Goal: Information Seeking & Learning: Learn about a topic

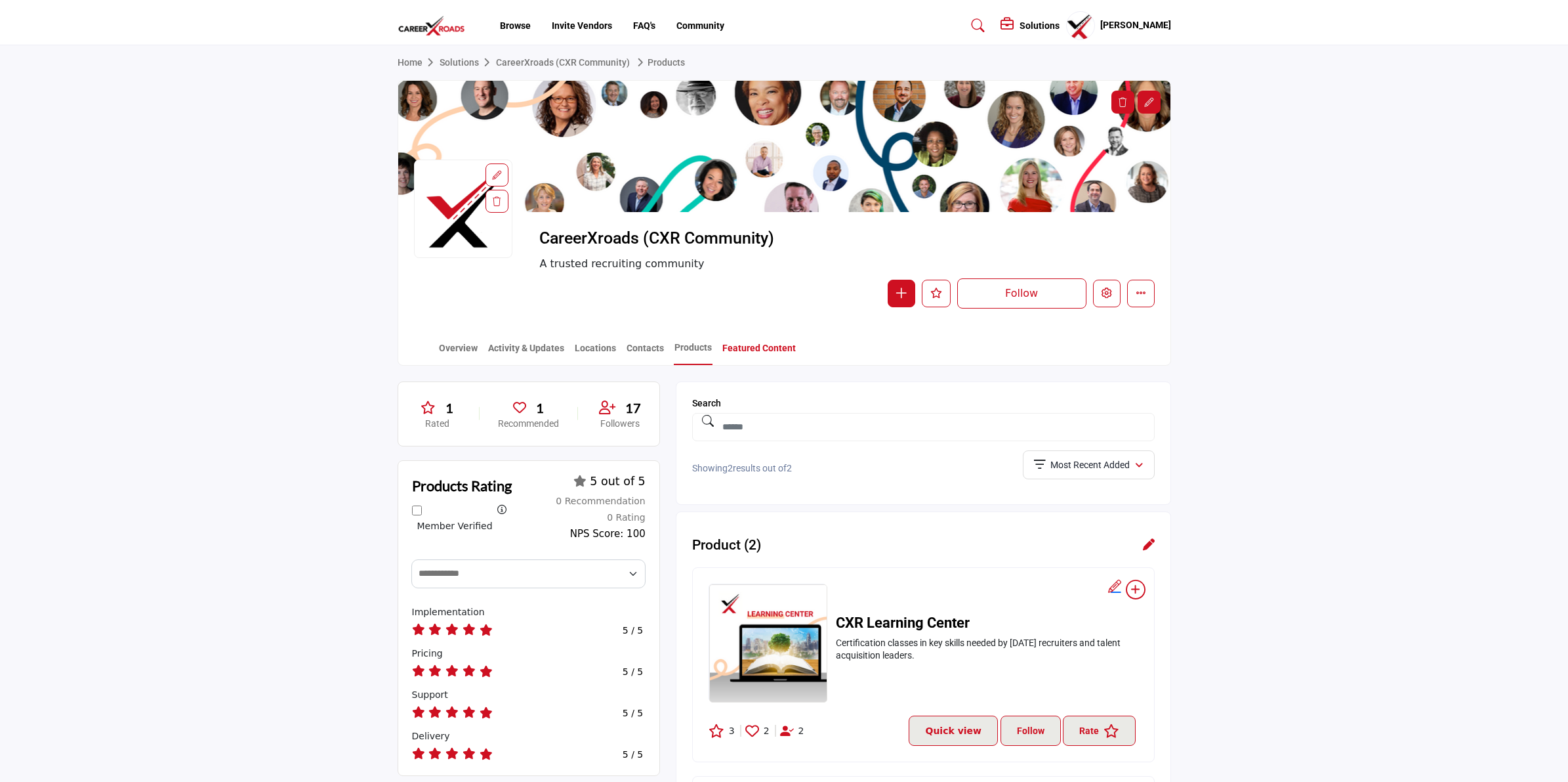
click at [763, 348] on link "Featured Content" at bounding box center [759, 352] width 75 height 23
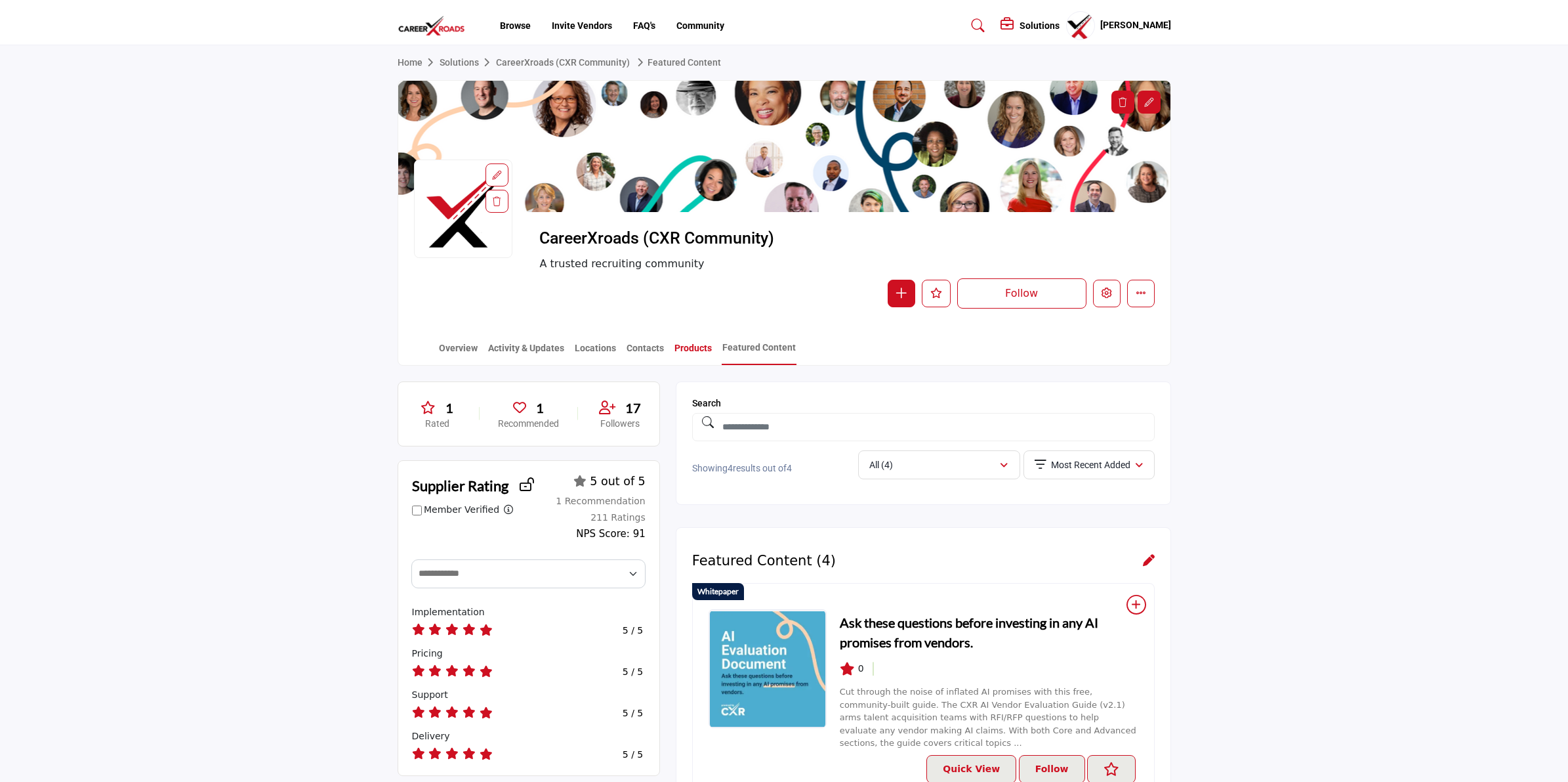
click at [685, 346] on link "Products" at bounding box center [693, 352] width 39 height 23
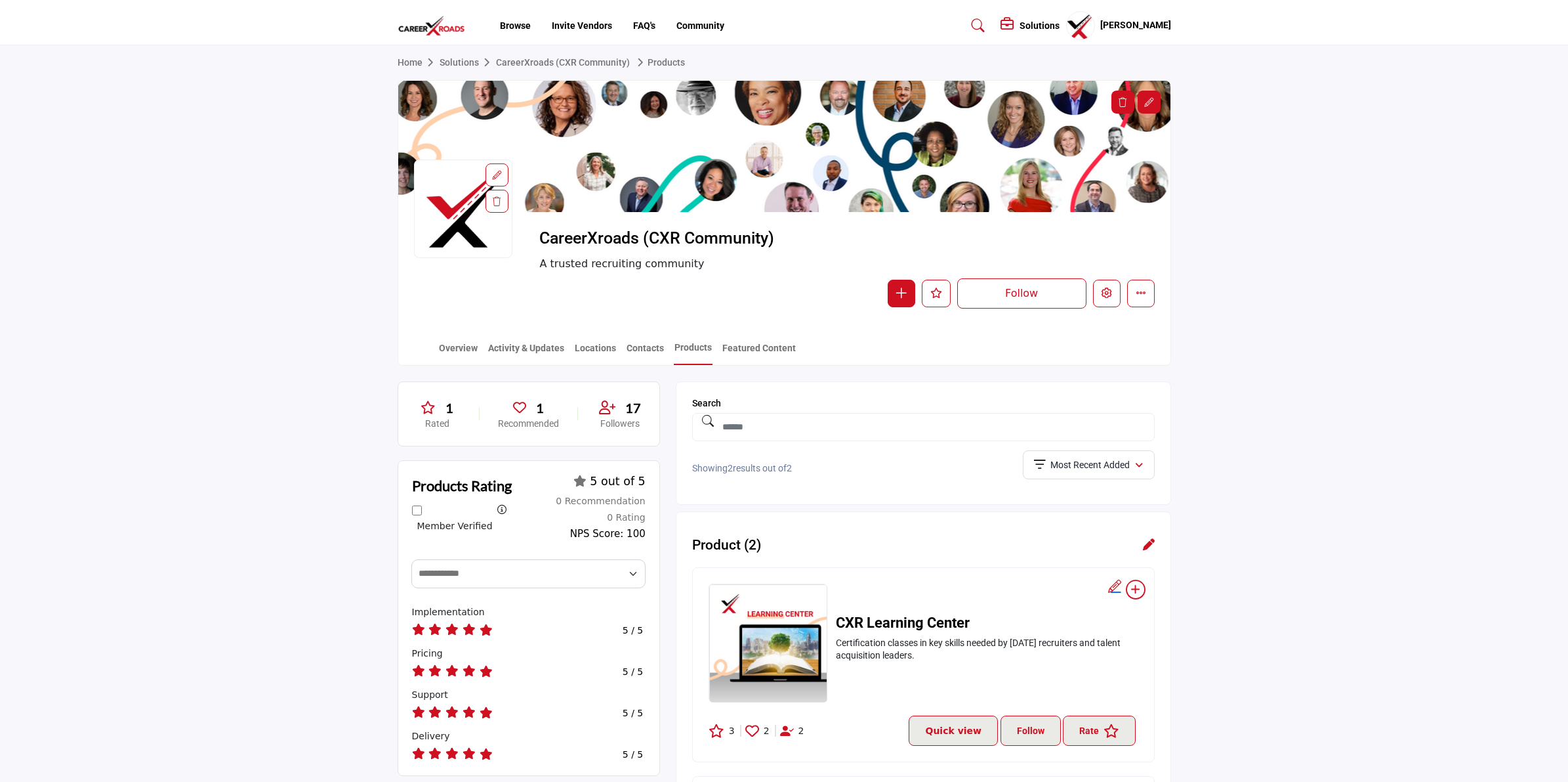
click at [50, 154] on section "Home Solutions CareerXroads (CXR Community) Products CareerXroads (CXR Communit…" at bounding box center [784, 205] width 1568 height 320
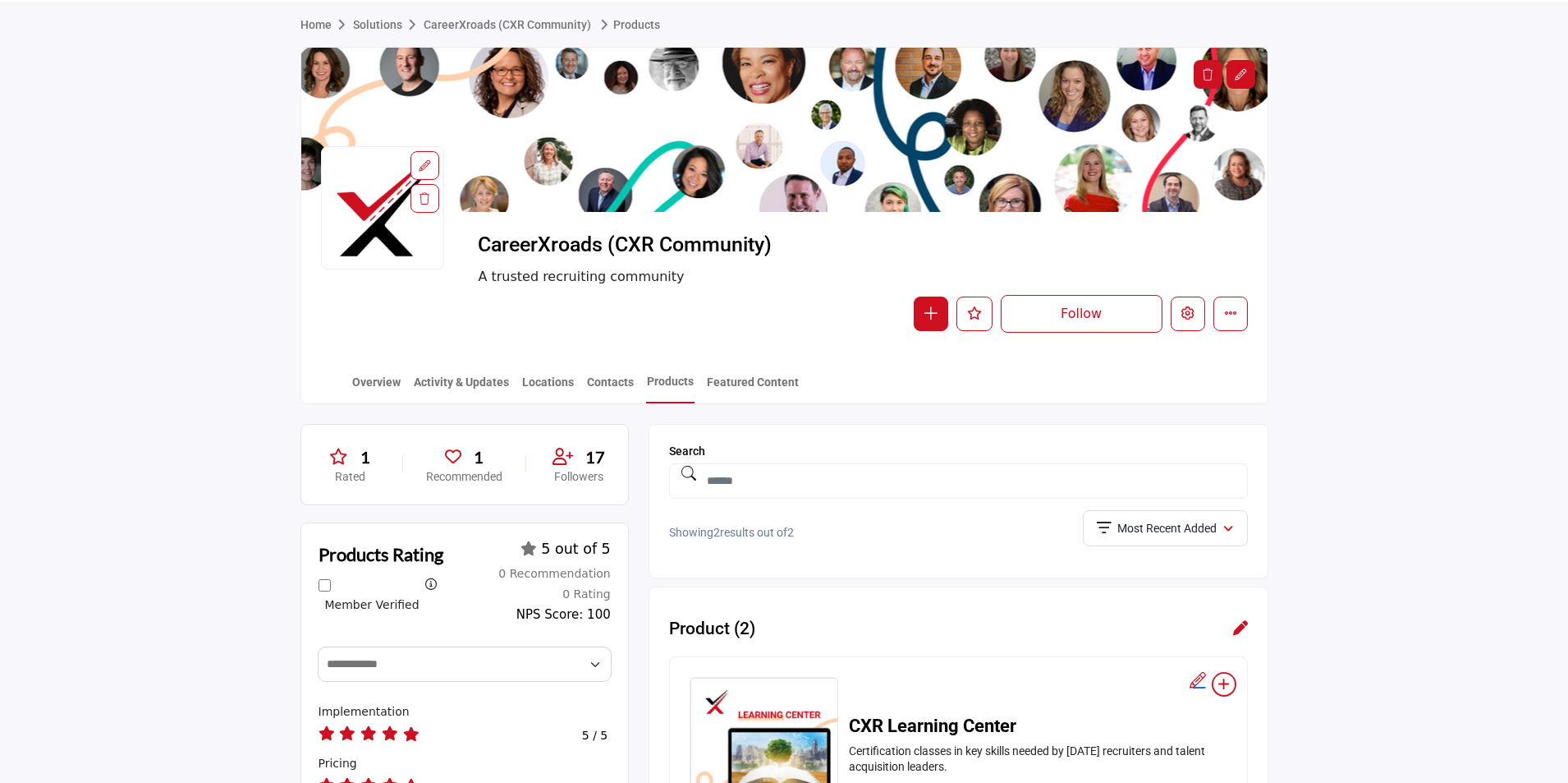
scroll to position [83, 0]
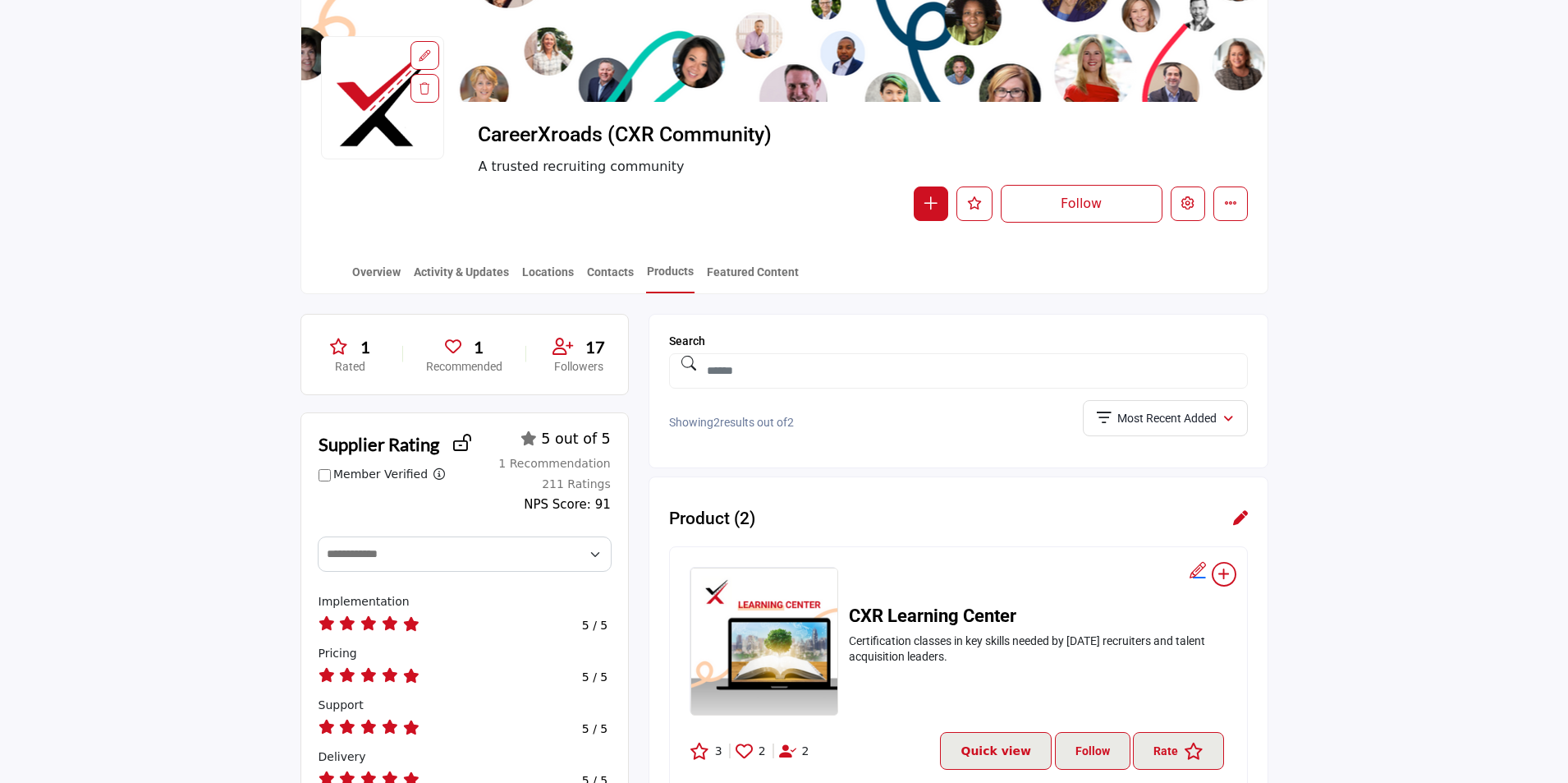
scroll to position [164, 0]
click at [770, 272] on link "Featured Content" at bounding box center [753, 276] width 94 height 29
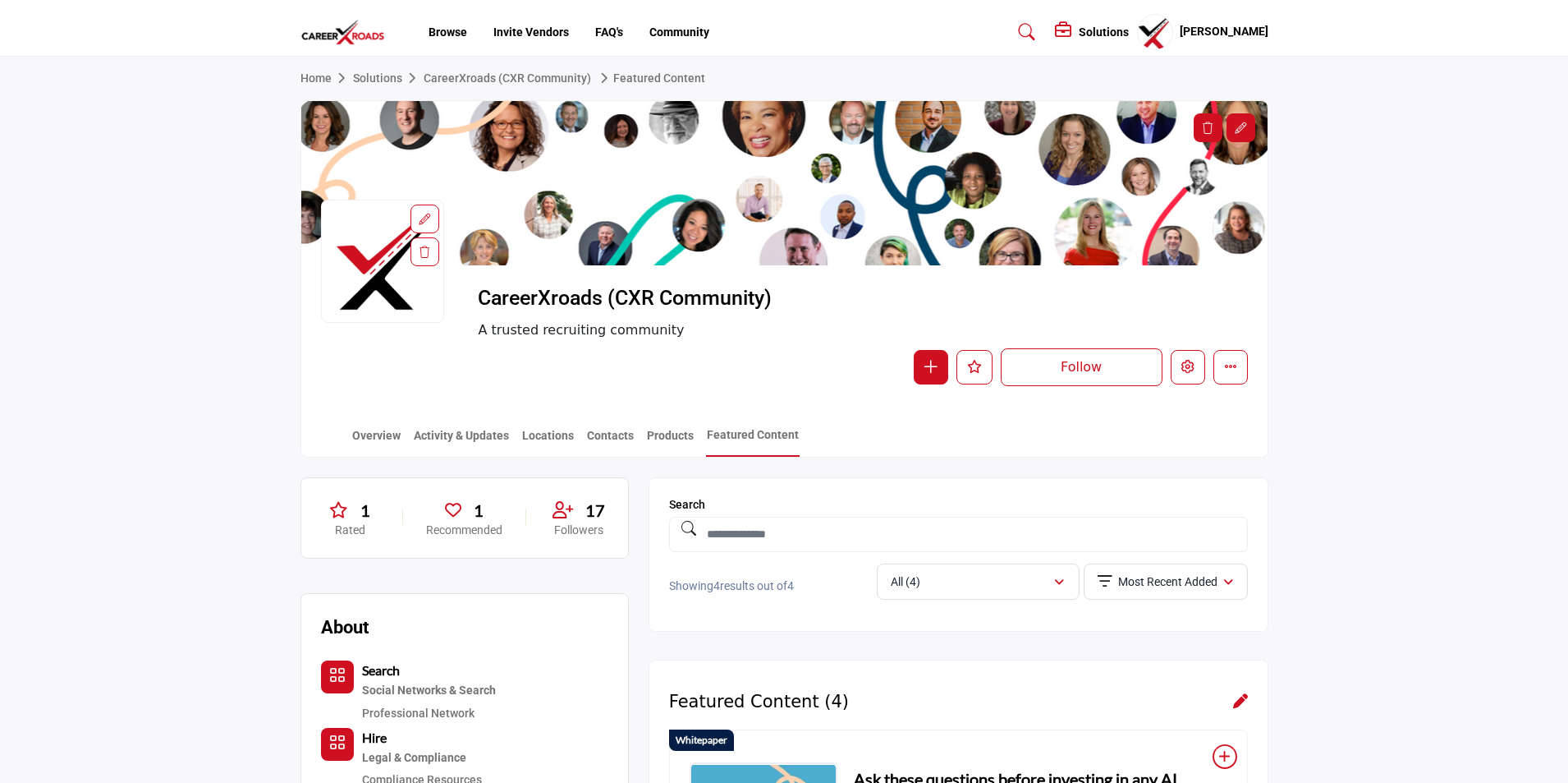
scroll to position [165, 0]
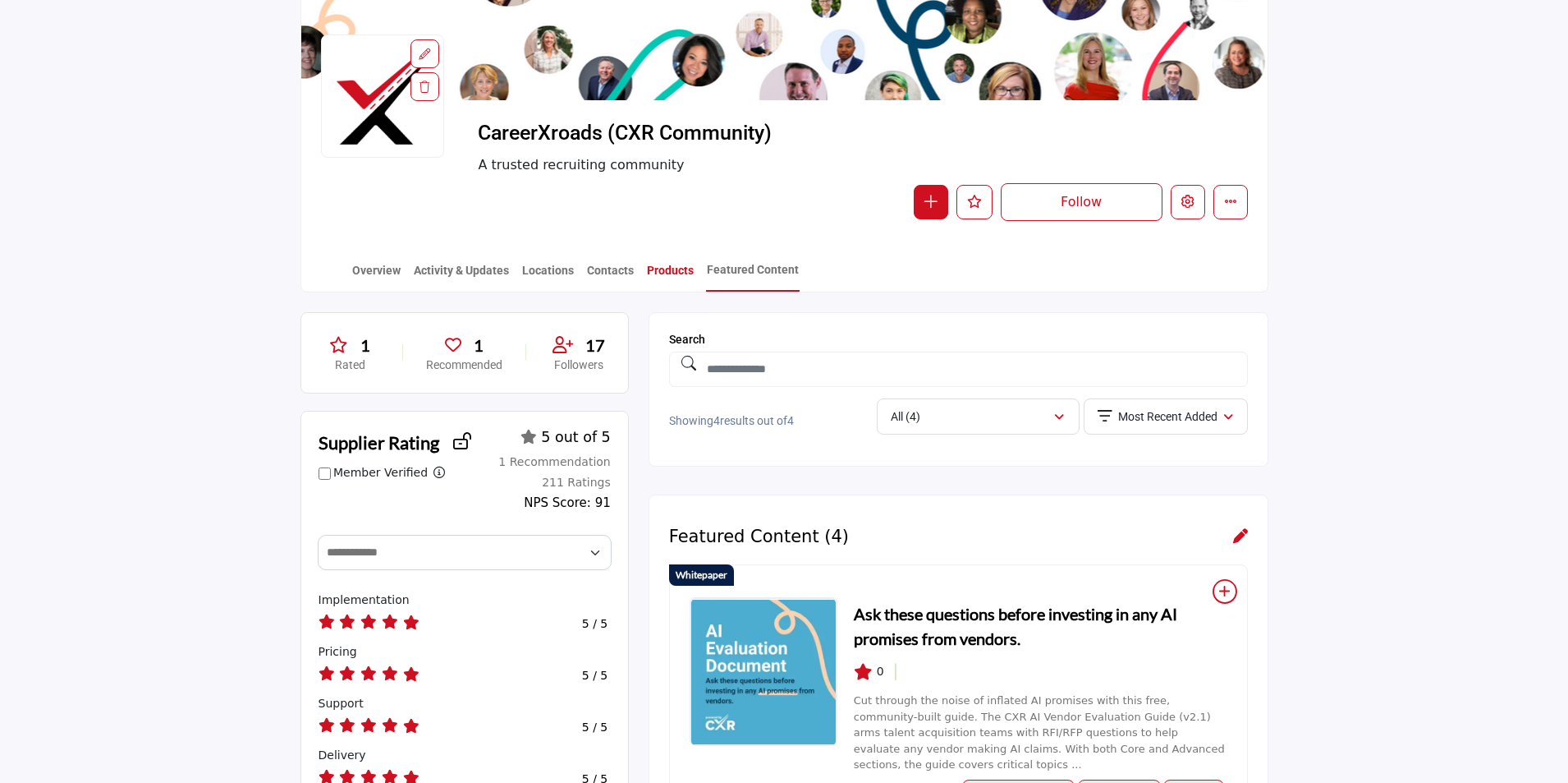
click at [674, 269] on link "Products" at bounding box center [670, 276] width 48 height 29
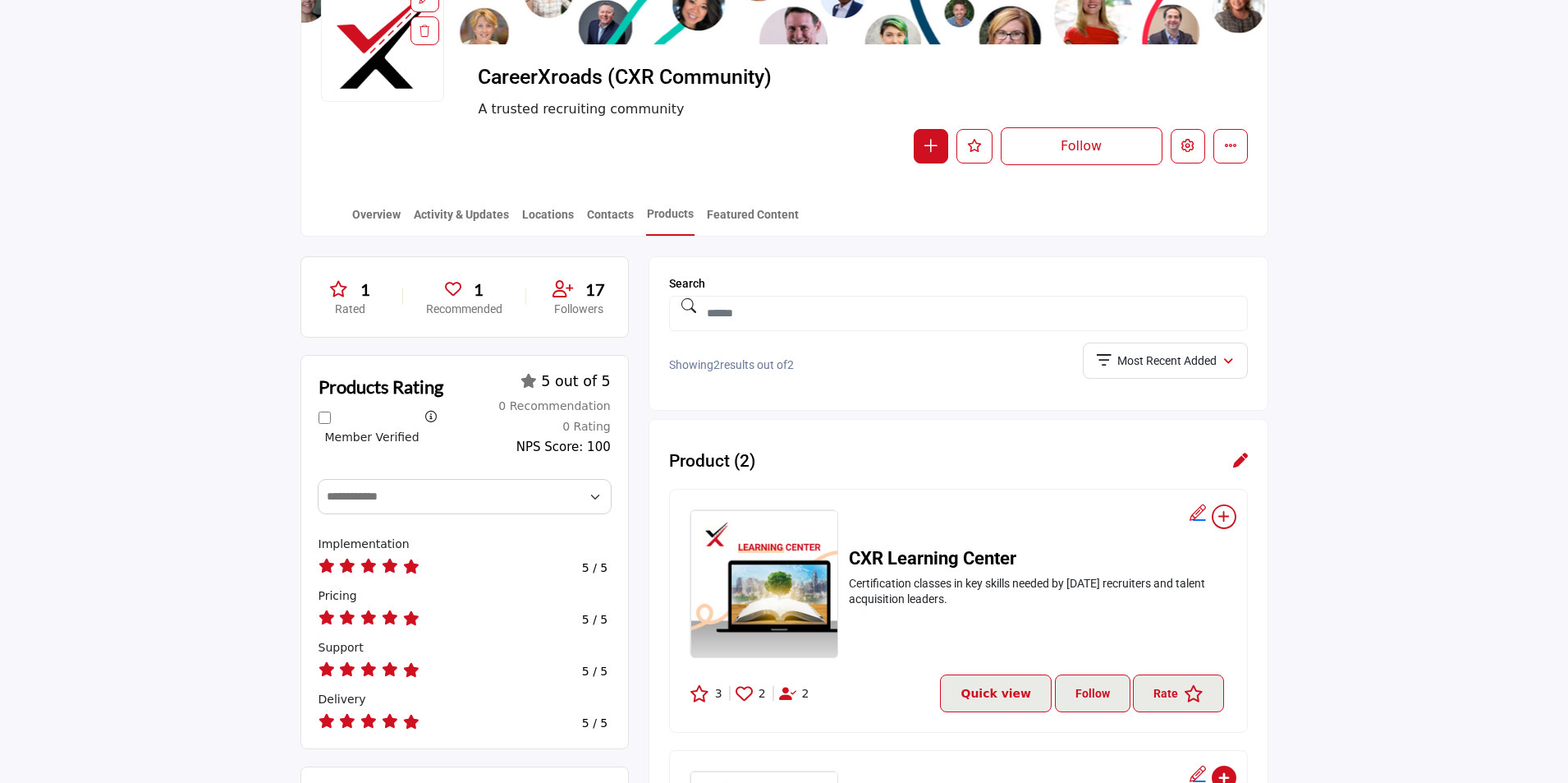
scroll to position [247, 0]
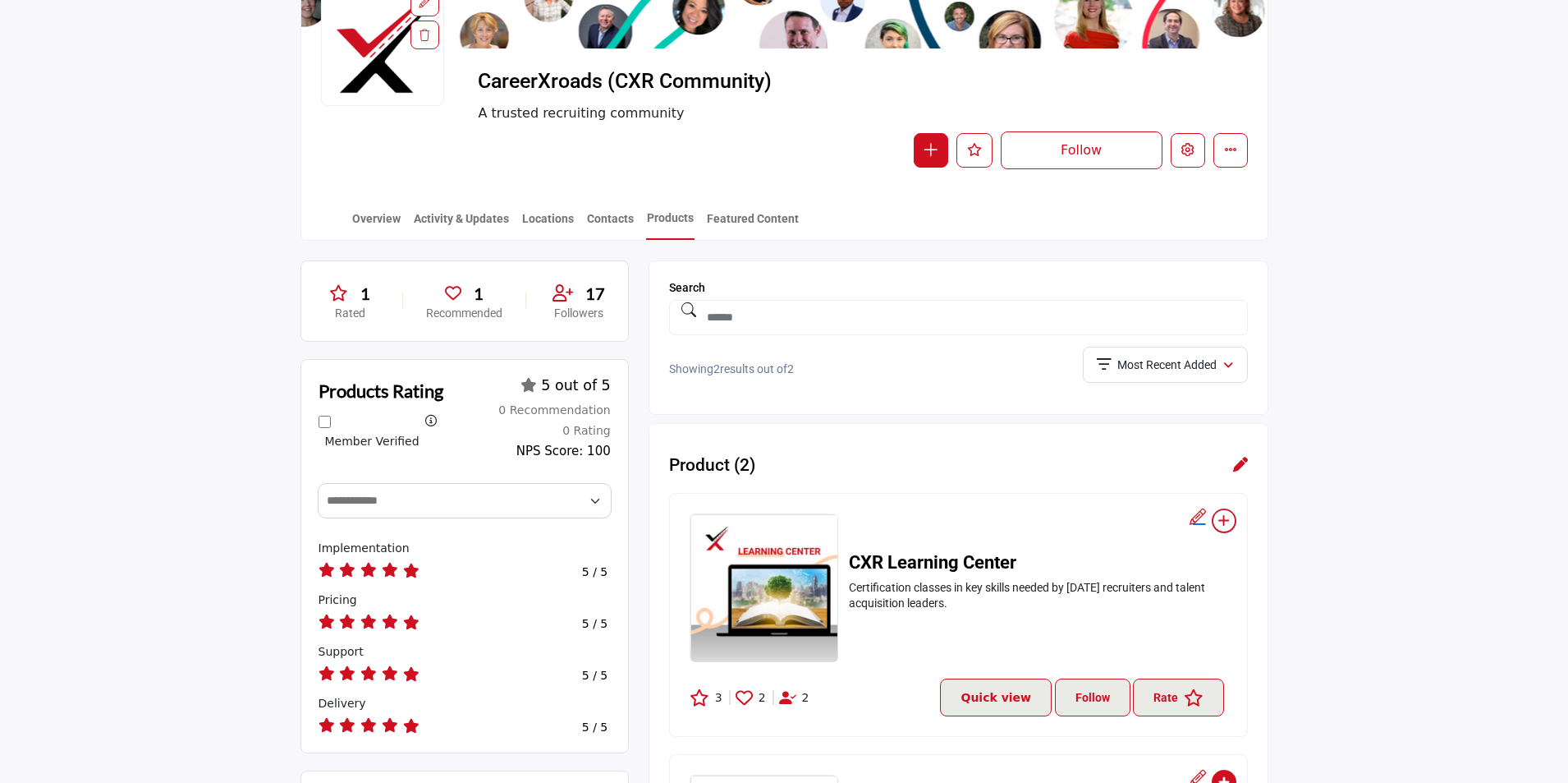
scroll to position [247, 0]
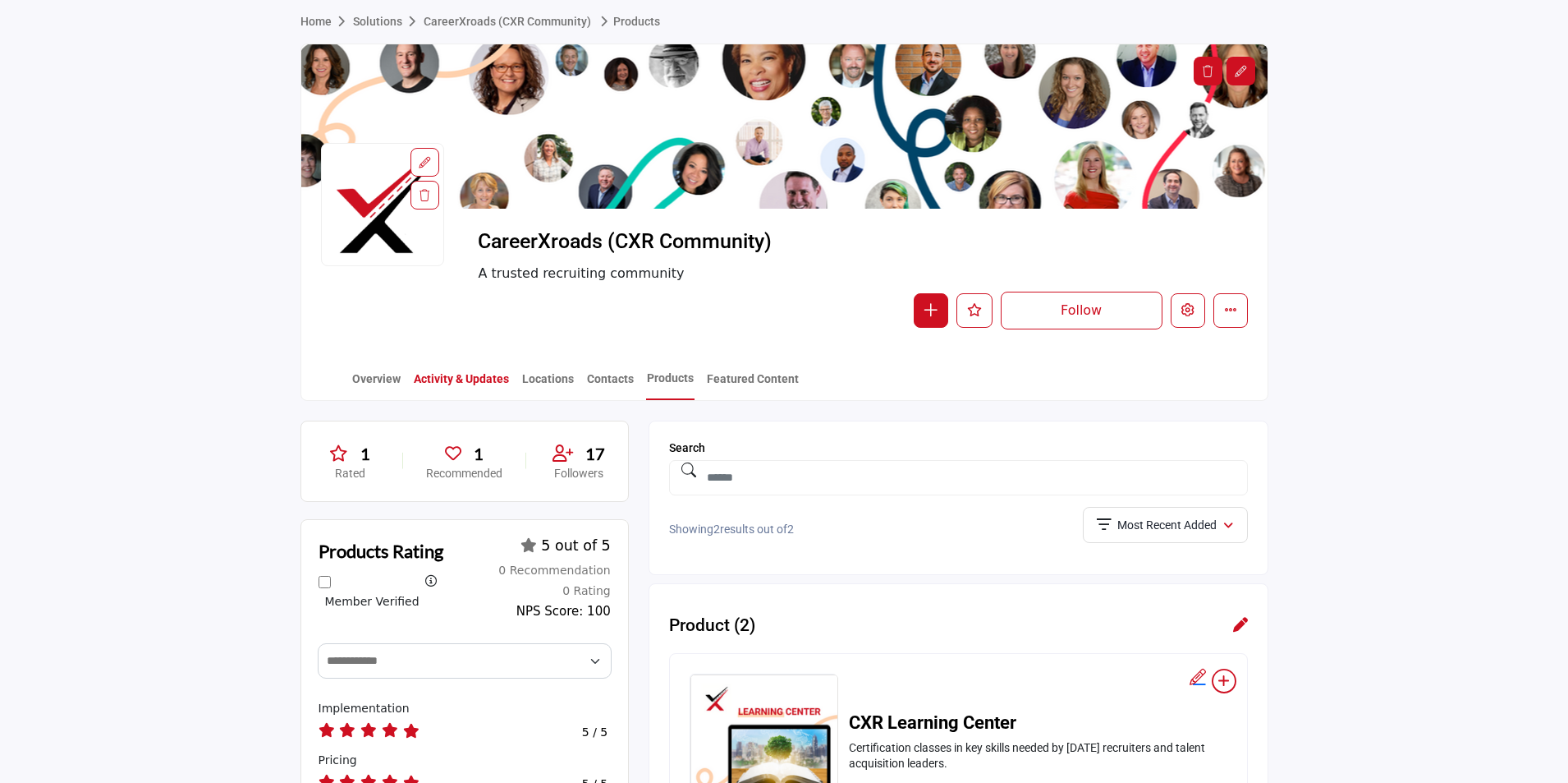
scroll to position [164, 0]
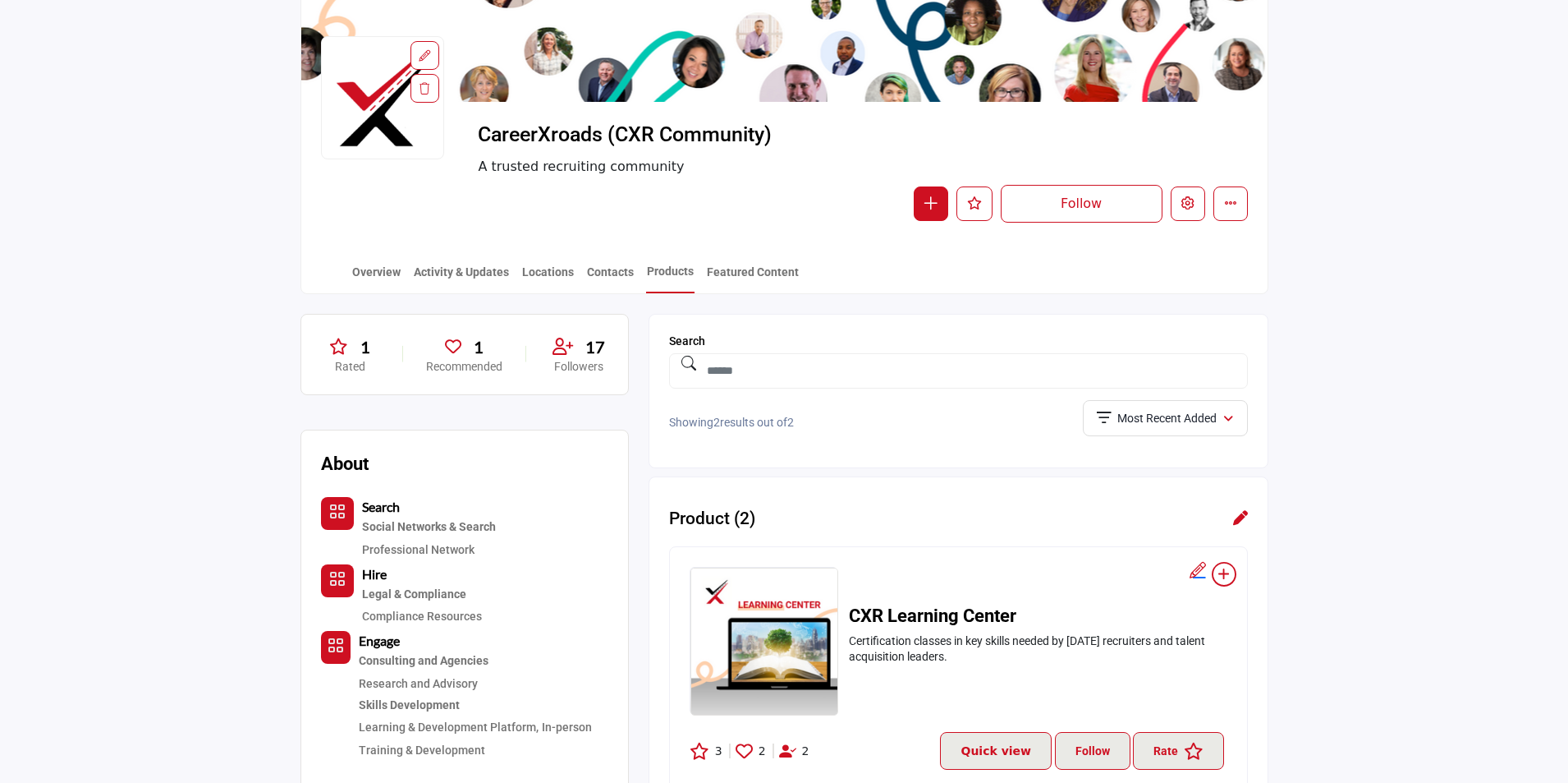
scroll to position [164, 0]
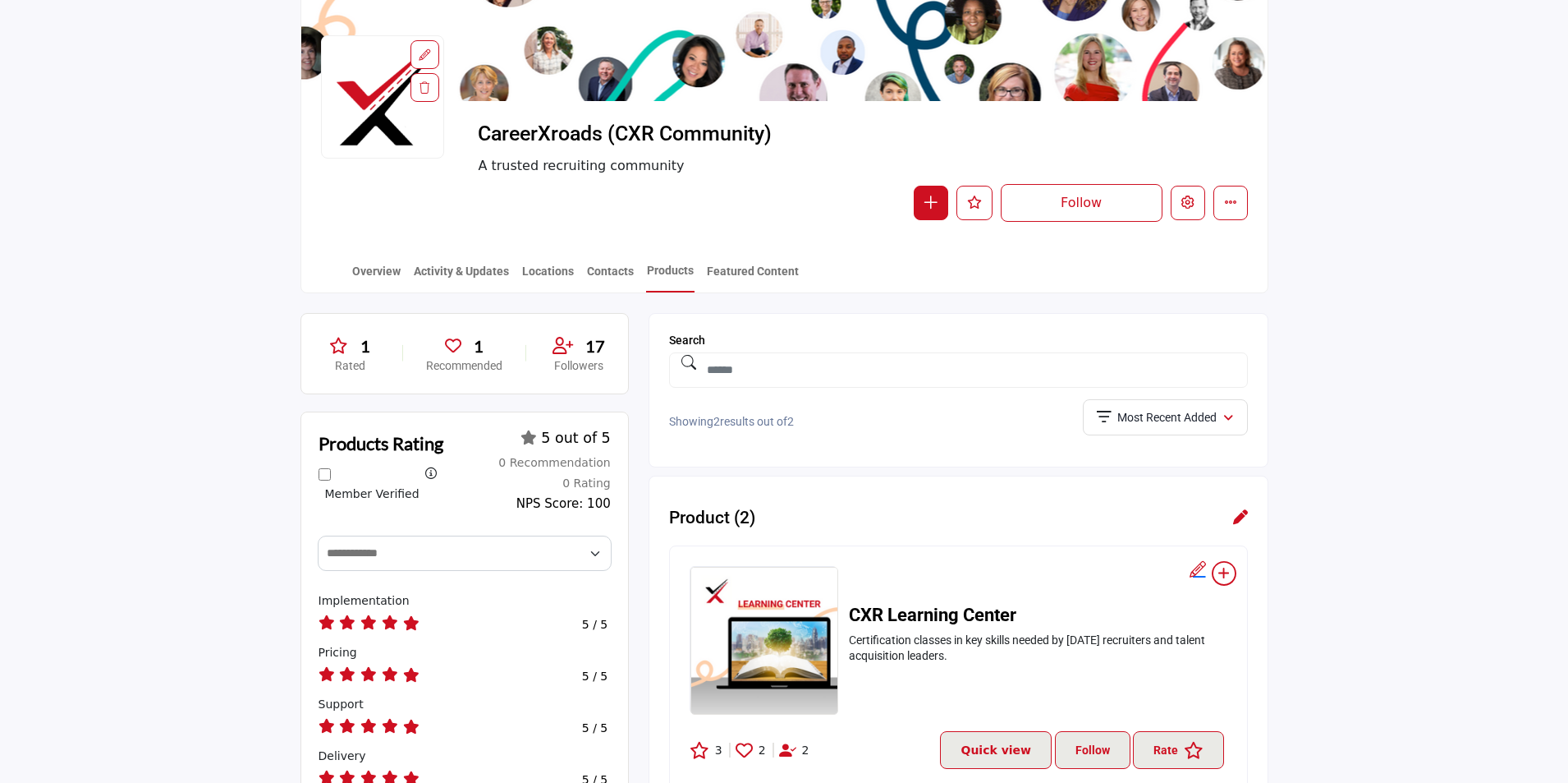
click at [32, 169] on section "Home Solutions CareerXroads (CXR Community) Products CareerXroads (CXR Communit…" at bounding box center [784, 93] width 1568 height 401
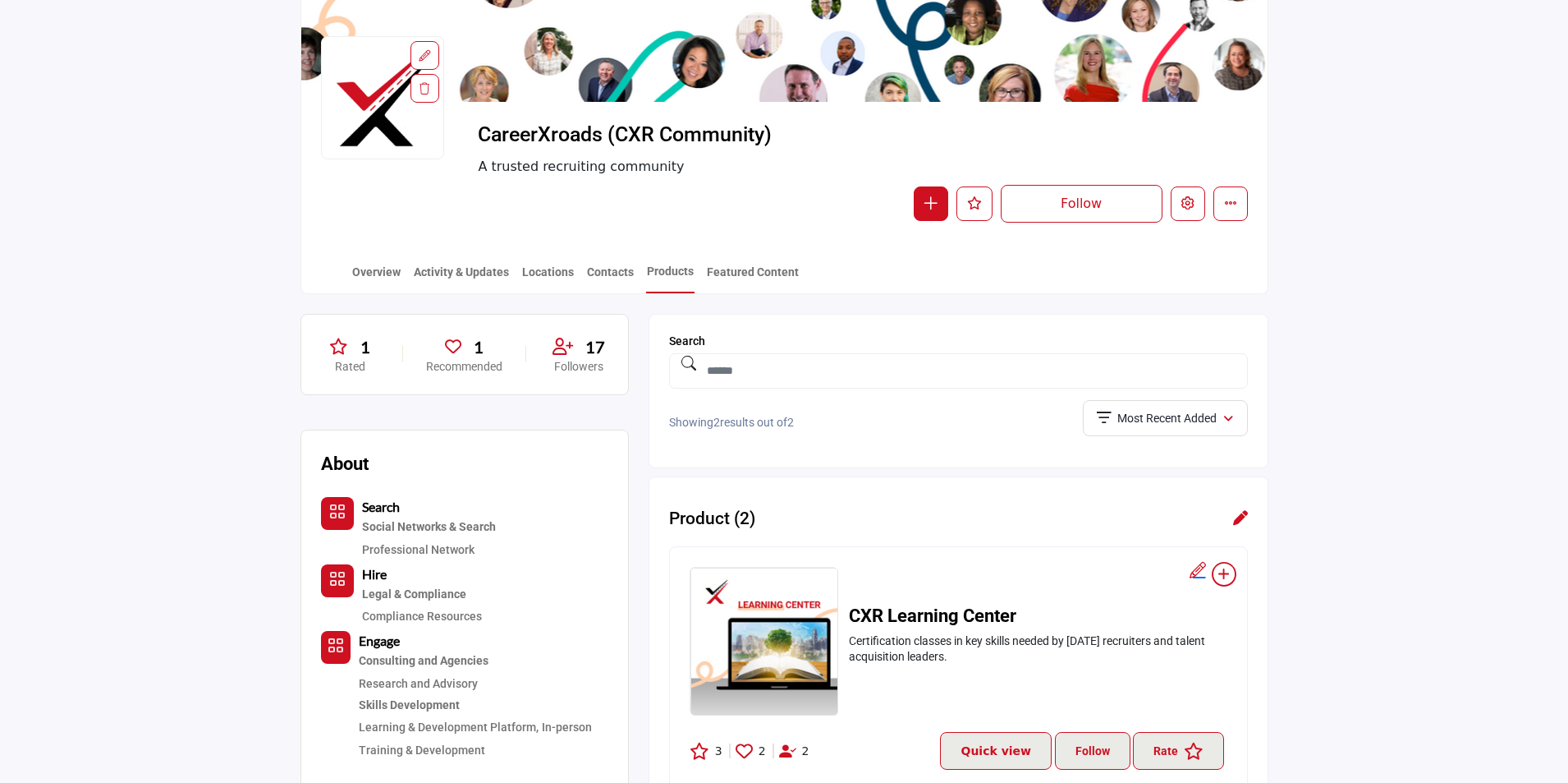
scroll to position [164, 0]
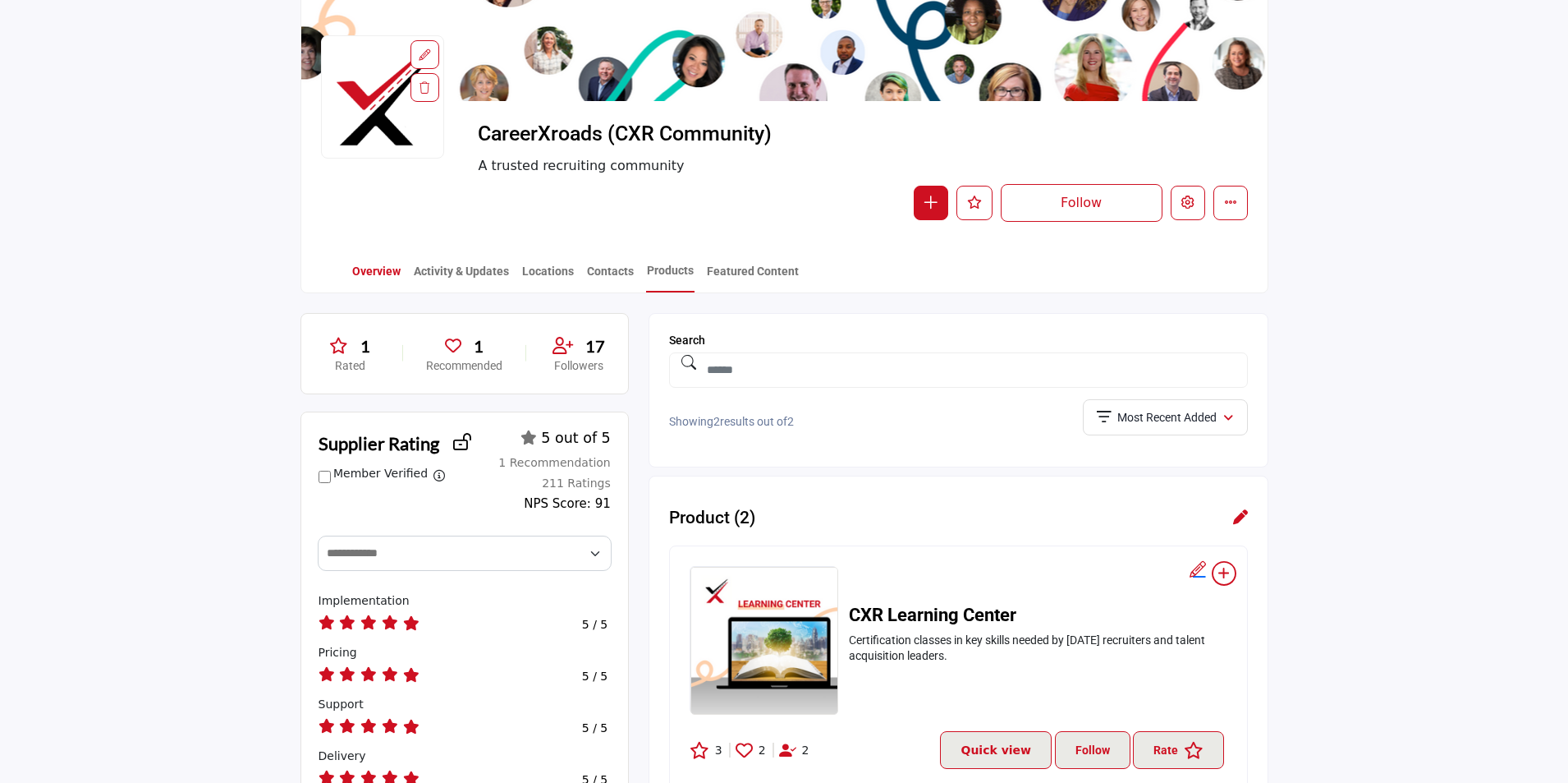
click at [390, 277] on link "Overview" at bounding box center [376, 276] width 50 height 29
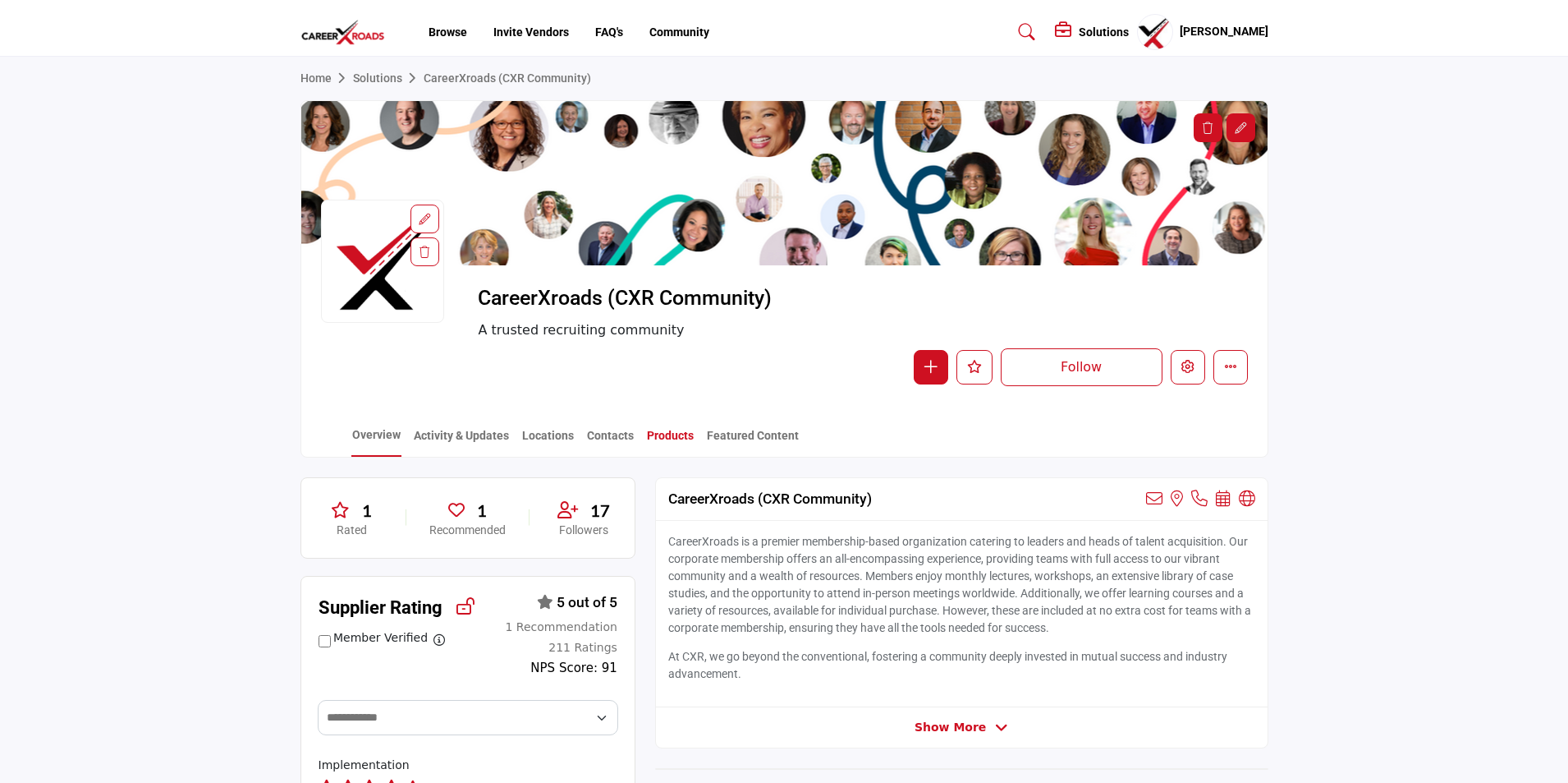
click at [663, 434] on link "Products" at bounding box center [670, 441] width 48 height 29
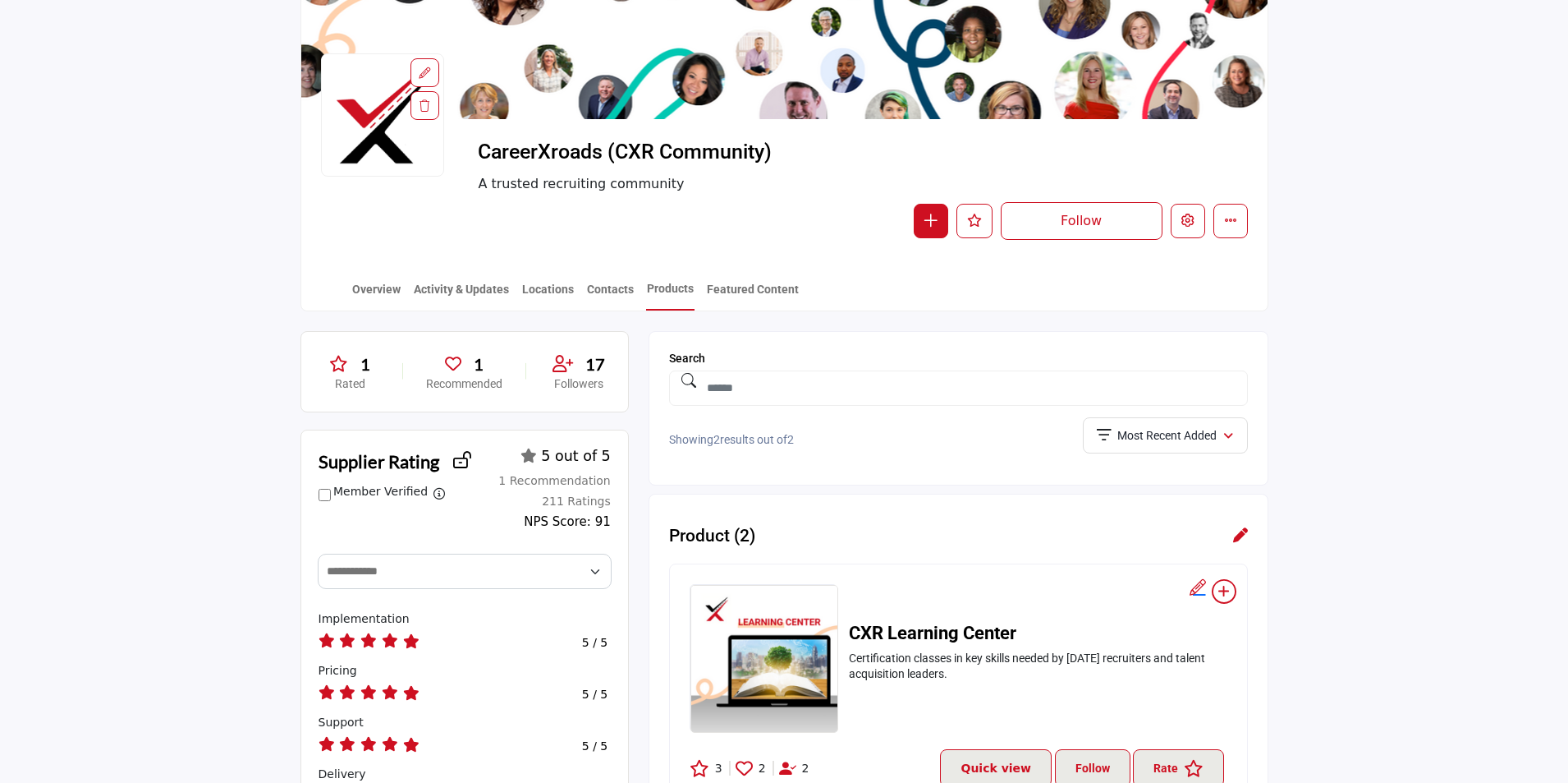
scroll to position [164, 0]
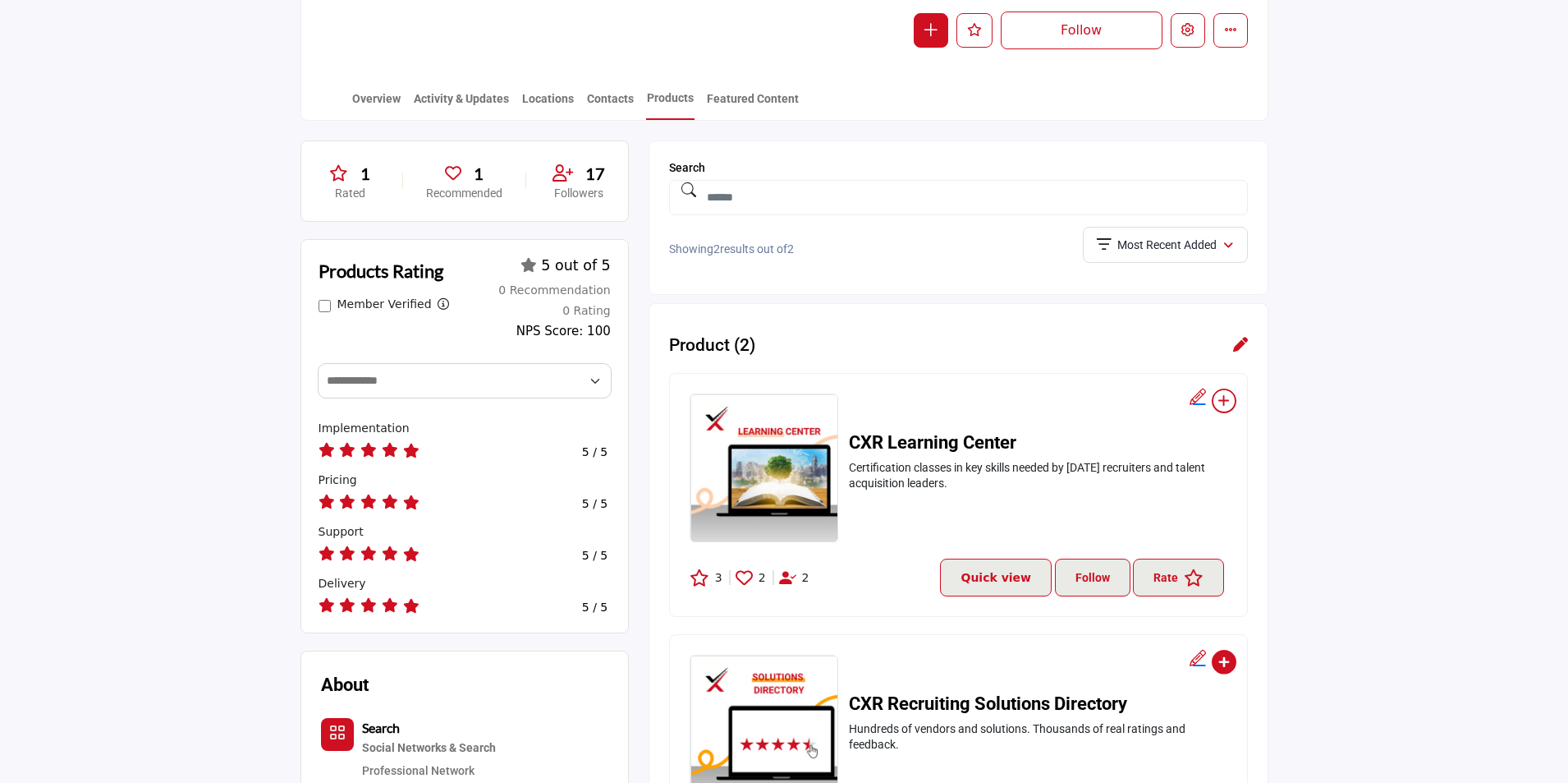
scroll to position [247, 0]
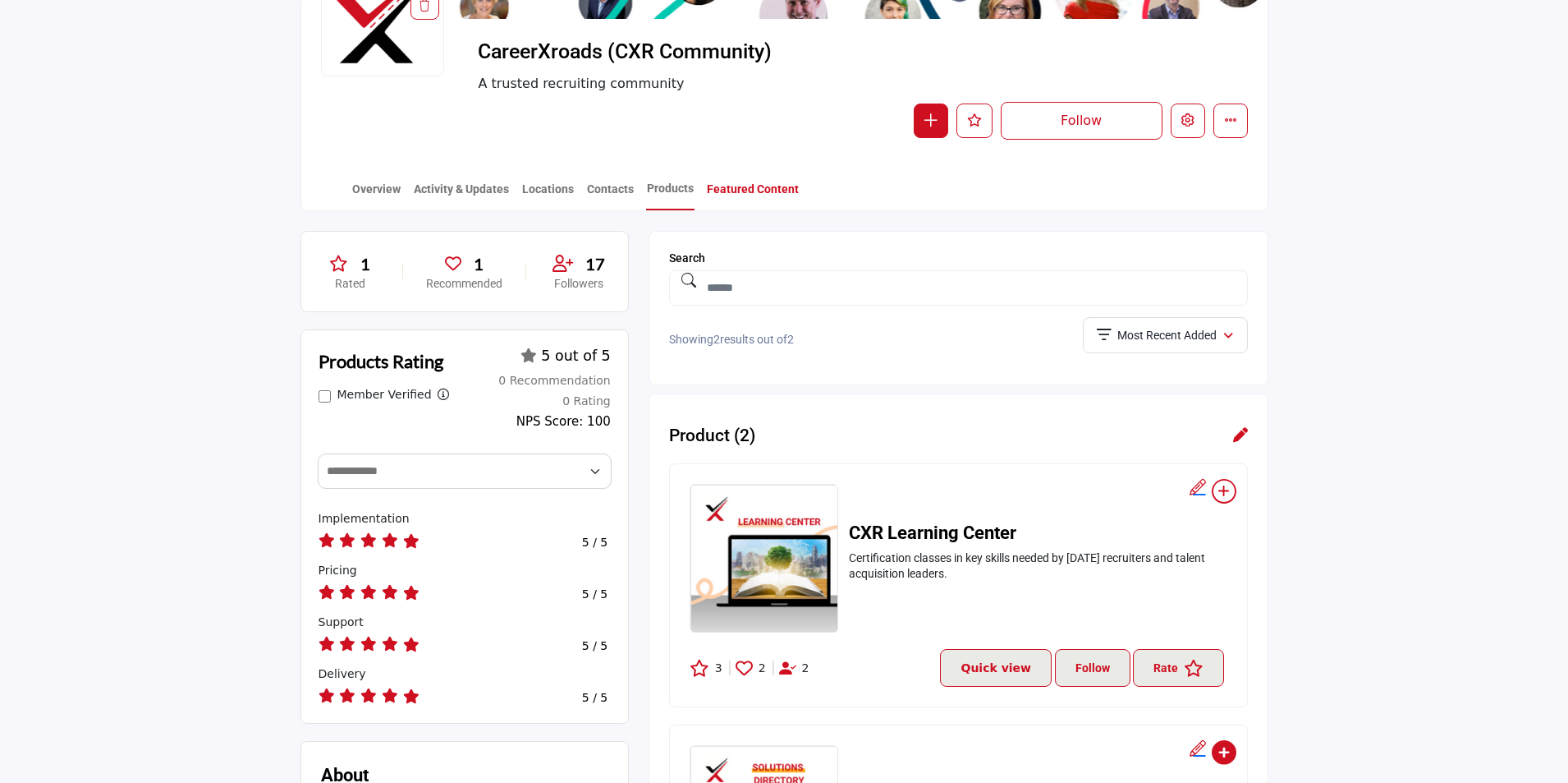
click at [733, 193] on link "Featured Content" at bounding box center [753, 195] width 94 height 29
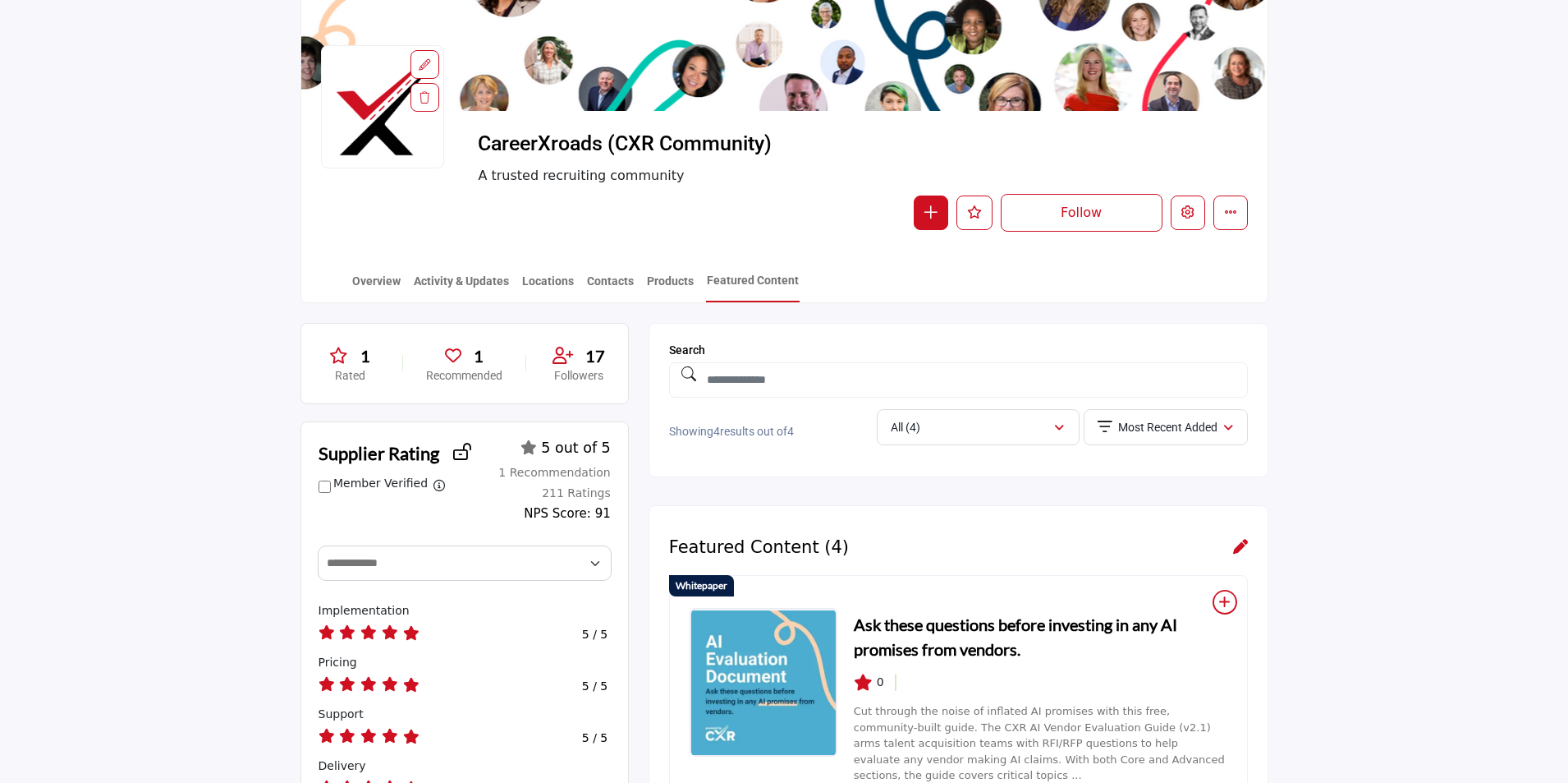
scroll to position [164, 0]
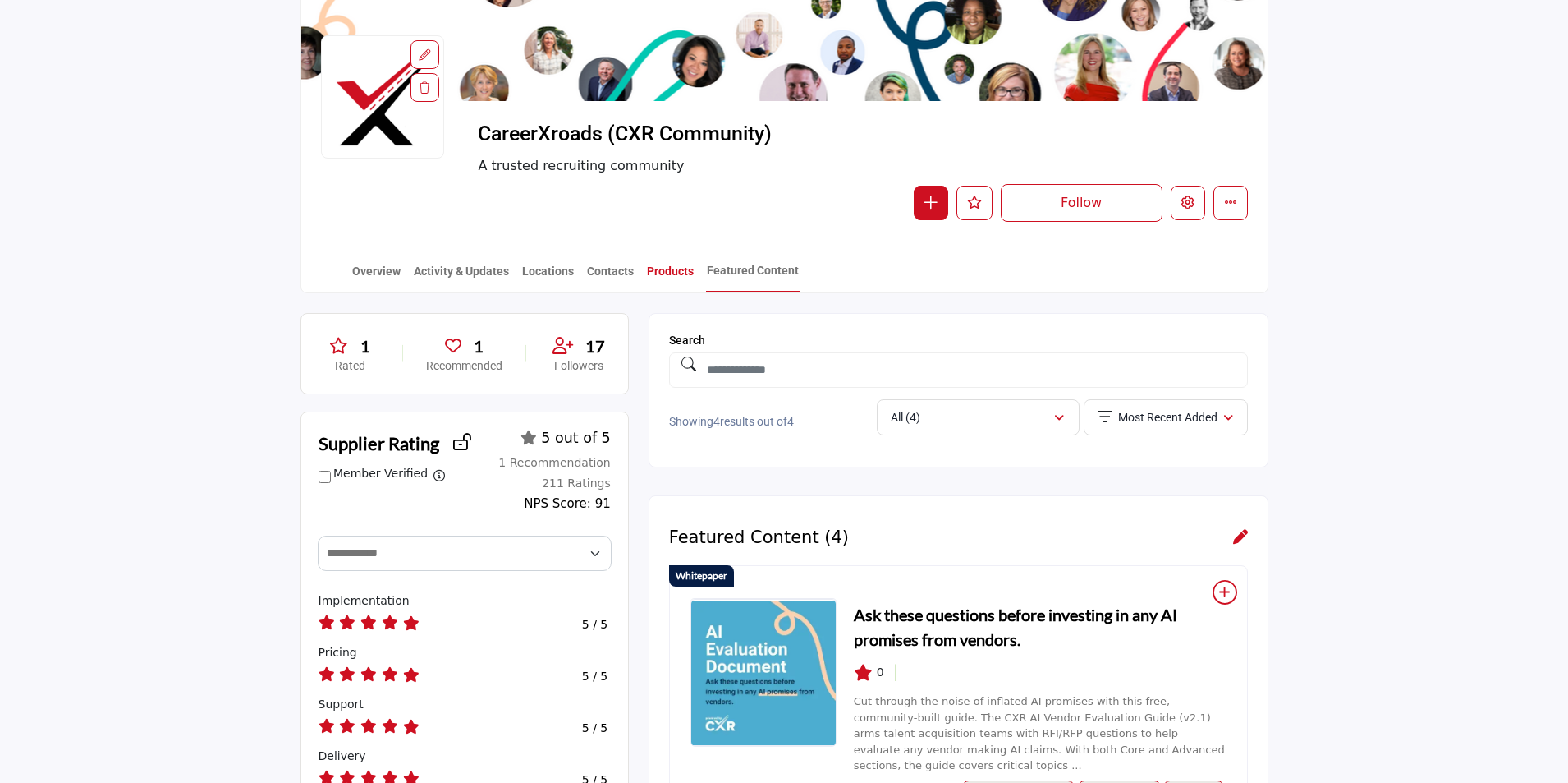
click at [664, 271] on link "Products" at bounding box center [670, 276] width 48 height 29
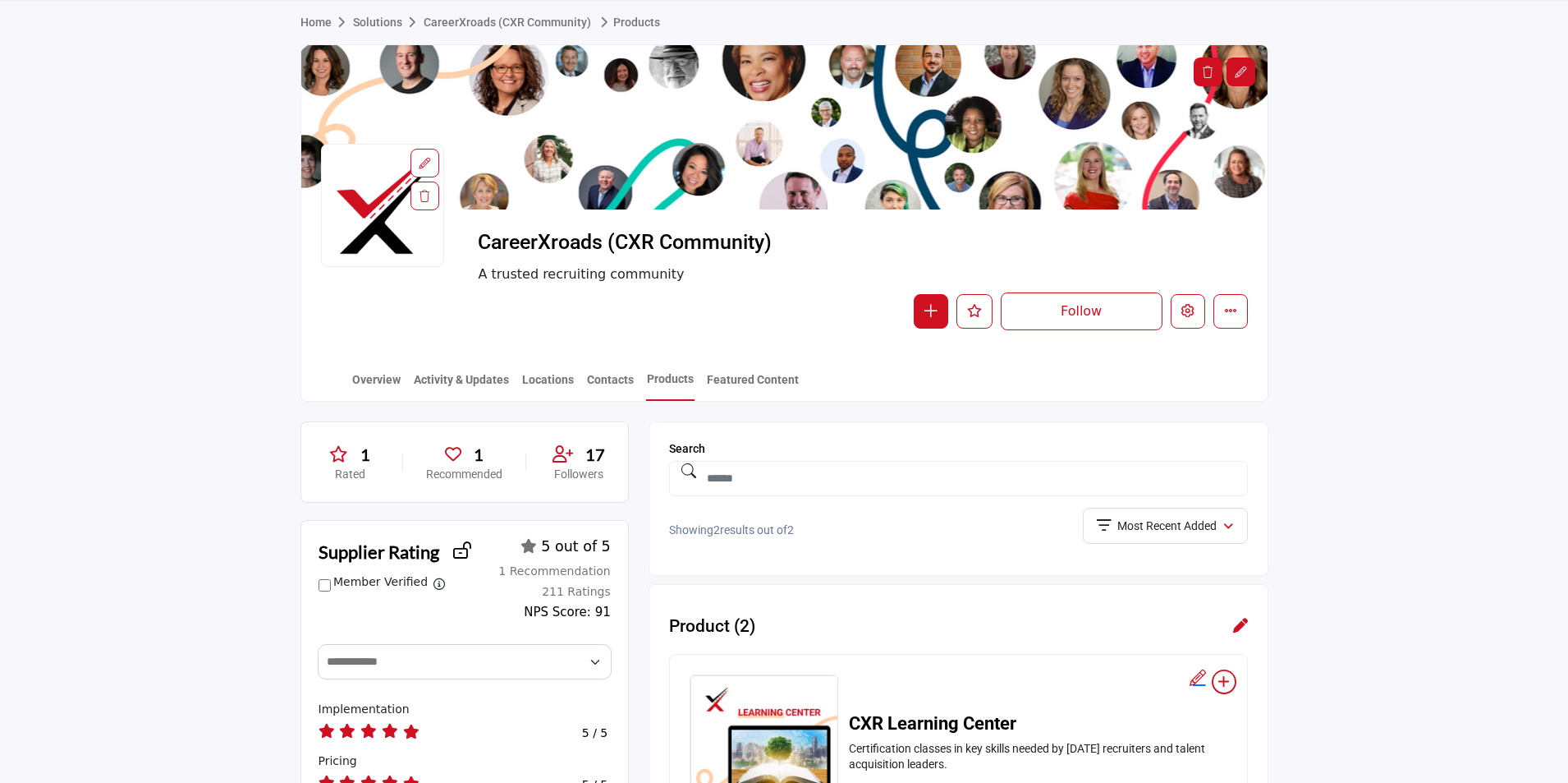
scroll to position [83, 0]
